Goal: Navigation & Orientation: Find specific page/section

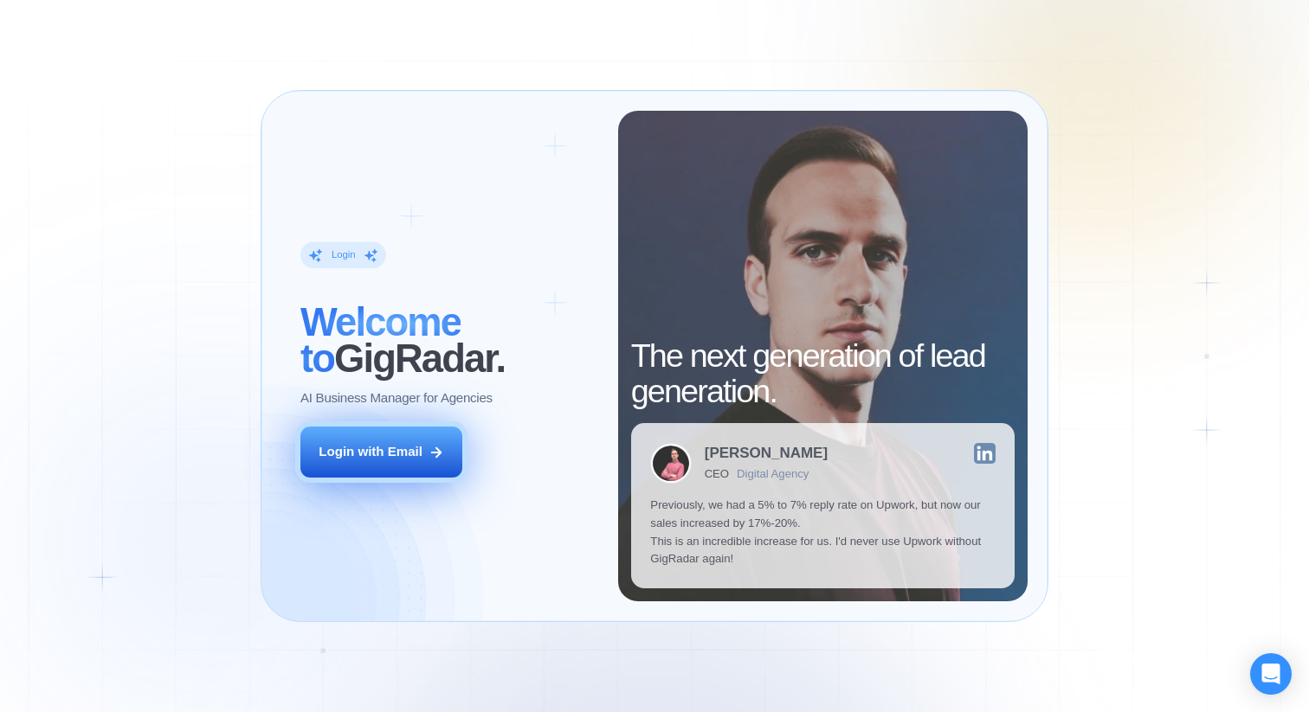
click at [348, 454] on div "Login with Email" at bounding box center [371, 452] width 104 height 18
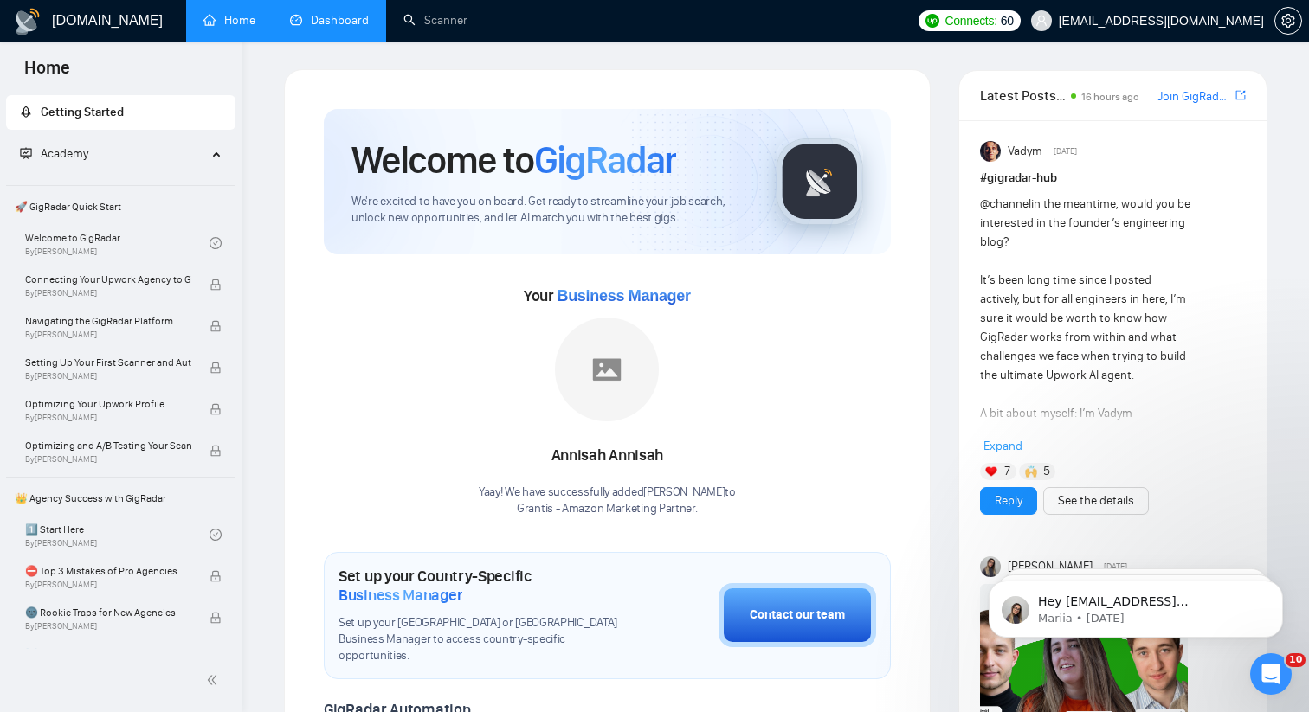
click at [338, 20] on link "Dashboard" at bounding box center [329, 20] width 79 height 15
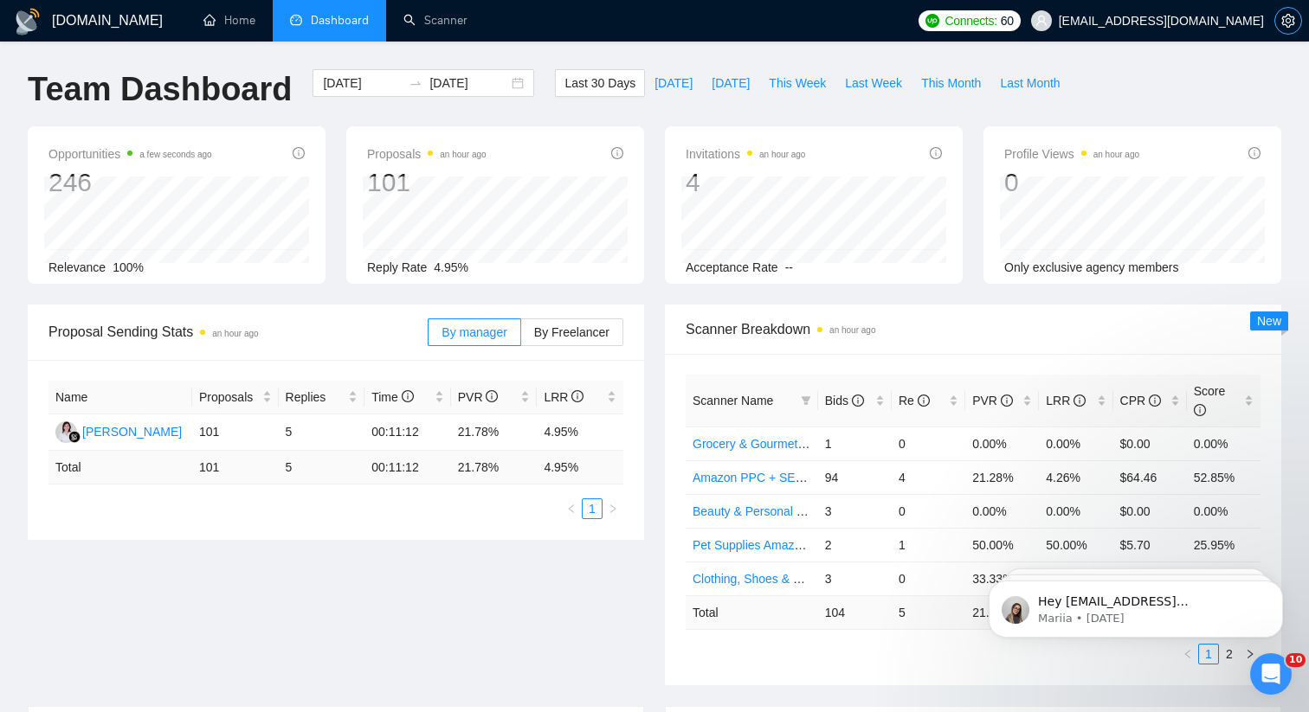
click at [1287, 29] on button "button" at bounding box center [1288, 21] width 28 height 28
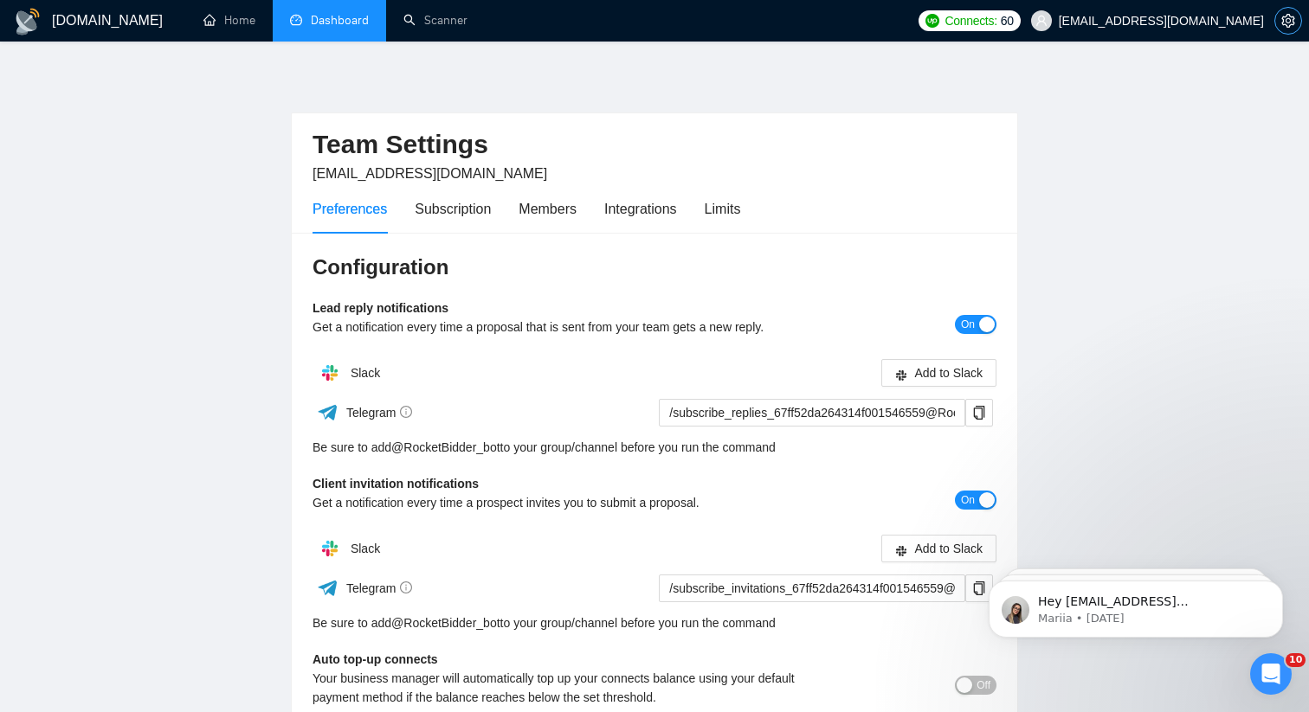
click at [1279, 20] on span "setting" at bounding box center [1288, 21] width 26 height 14
click at [1287, 29] on button "button" at bounding box center [1288, 21] width 28 height 28
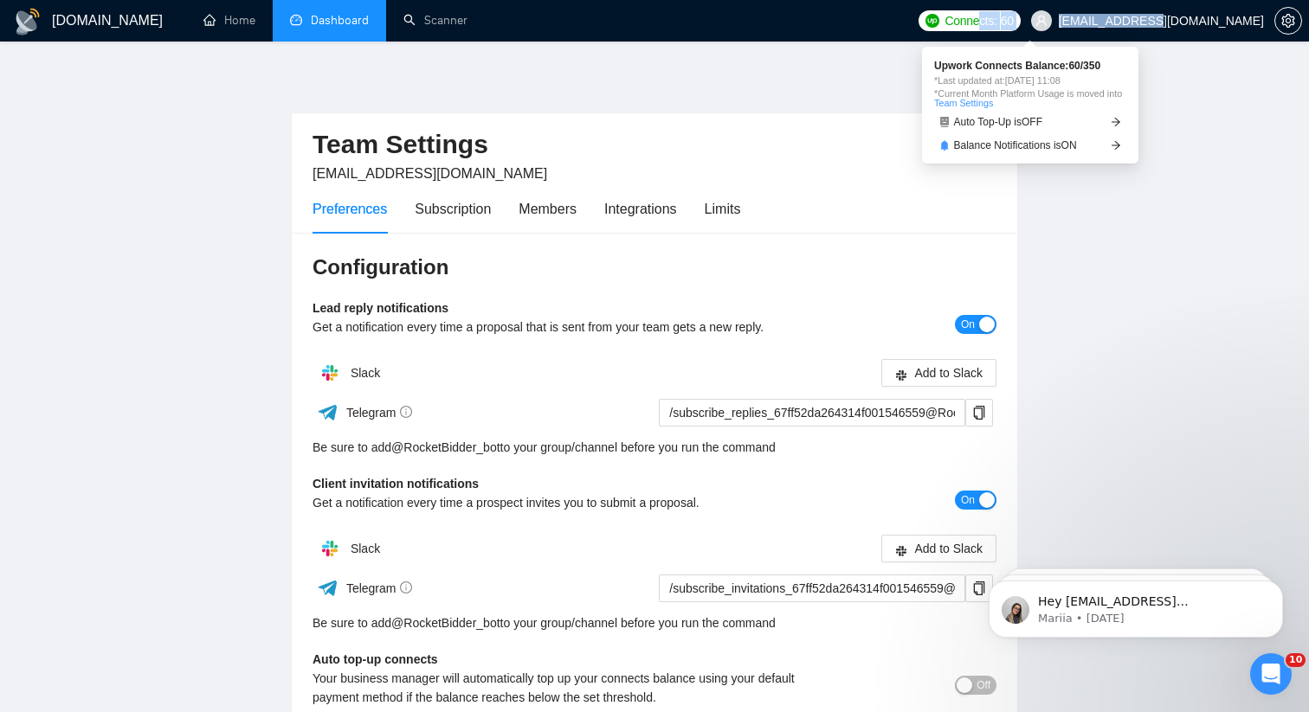
drag, startPoint x: 1219, startPoint y: 14, endPoint x: 1037, endPoint y: 13, distance: 181.8
click at [1037, 13] on div "Connects: 60 grantkuroyan@gmail.com" at bounding box center [1111, 21] width 384 height 42
click at [1130, 226] on main "Team Settings grantkuroyan@gmail.com Preferences Subscription Members Integrati…" at bounding box center [655, 525] width 1254 height 912
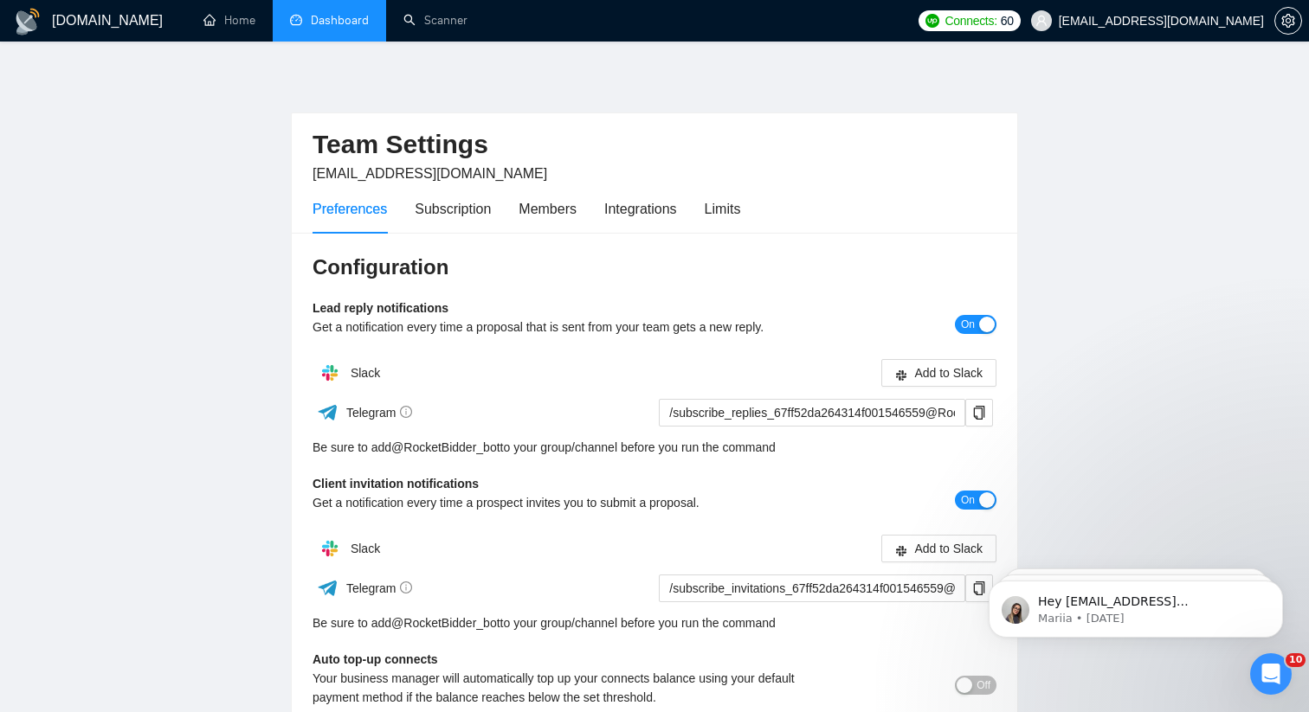
click at [87, 31] on h1 "GigRadar.io" at bounding box center [107, 21] width 111 height 42
